Goal: Navigation & Orientation: Find specific page/section

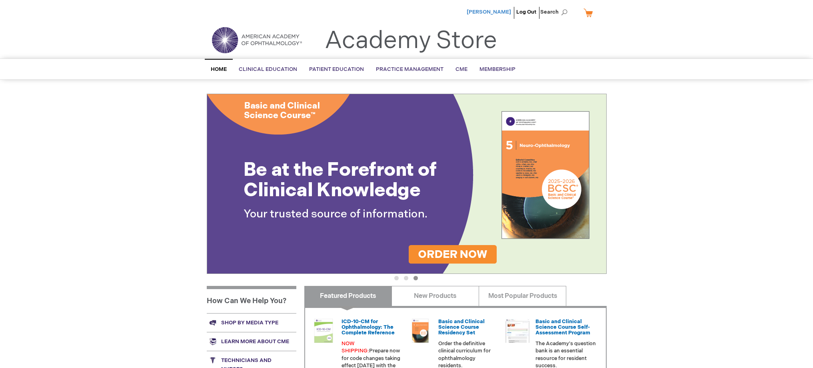
click at [487, 13] on span "[PERSON_NAME]" at bounding box center [489, 12] width 44 height 6
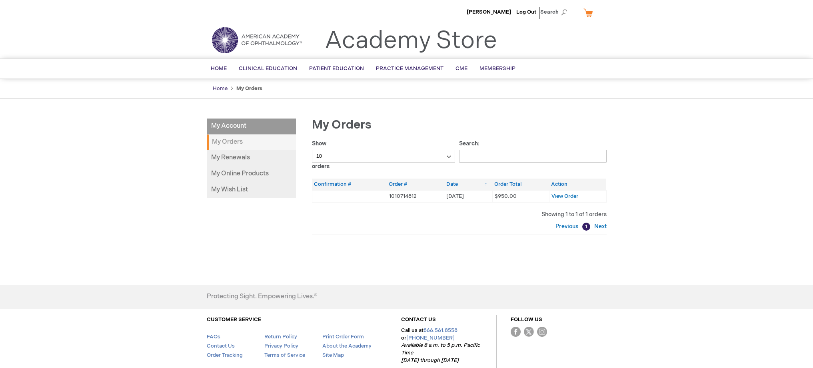
click at [220, 88] on link "Home" at bounding box center [220, 88] width 15 height 6
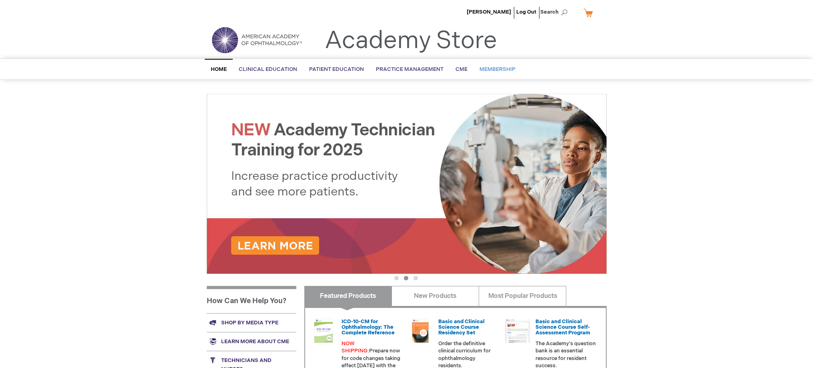
click at [491, 71] on span "Membership" at bounding box center [498, 69] width 36 height 6
